Goal: Navigation & Orientation: Go to known website

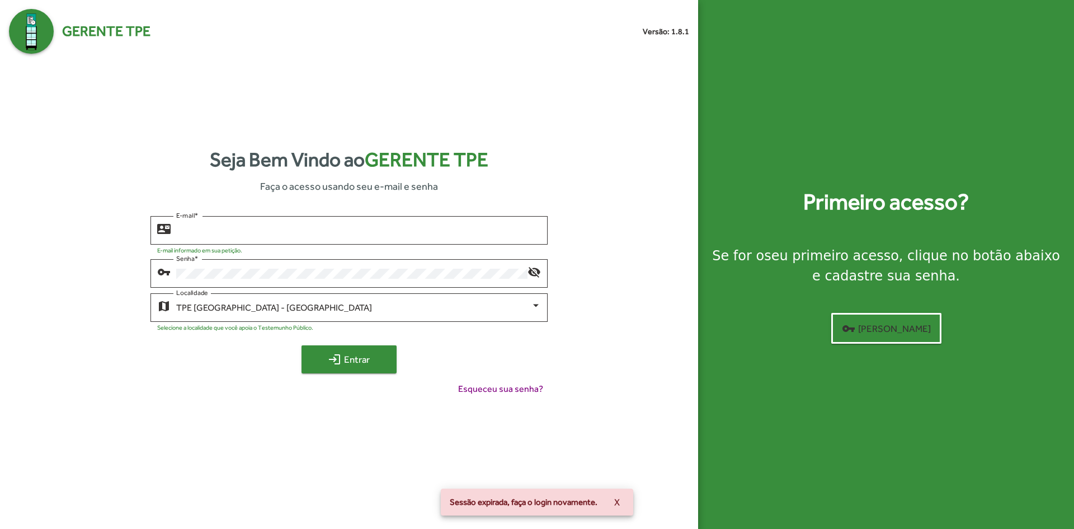
type input "**********"
click at [356, 368] on span "login Entrar" at bounding box center [349, 359] width 75 height 20
